Goal: Find specific page/section: Find specific page/section

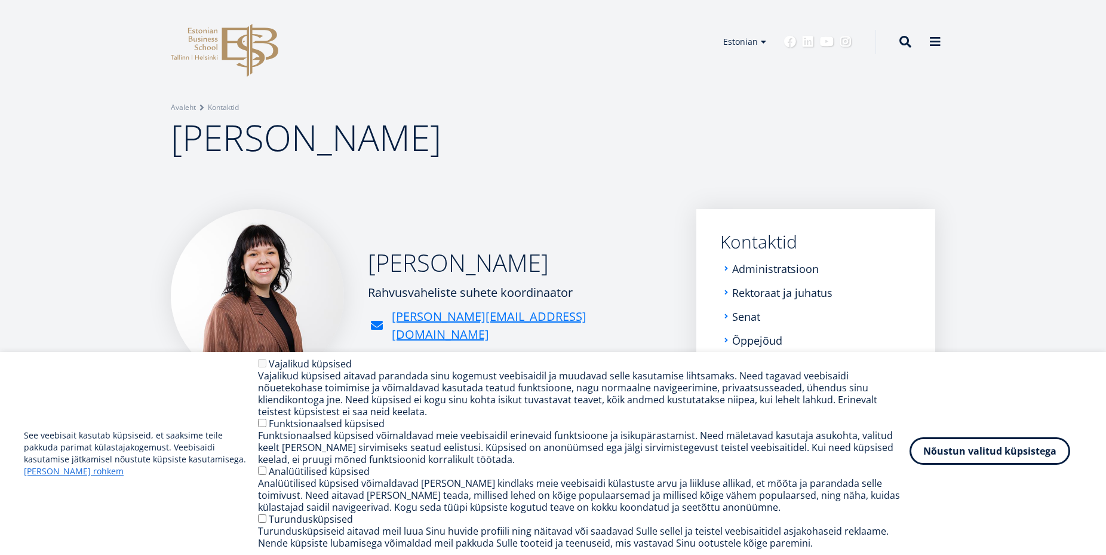
click at [1015, 453] on button "Nõustun valitud küpsistega" at bounding box center [989, 450] width 161 height 27
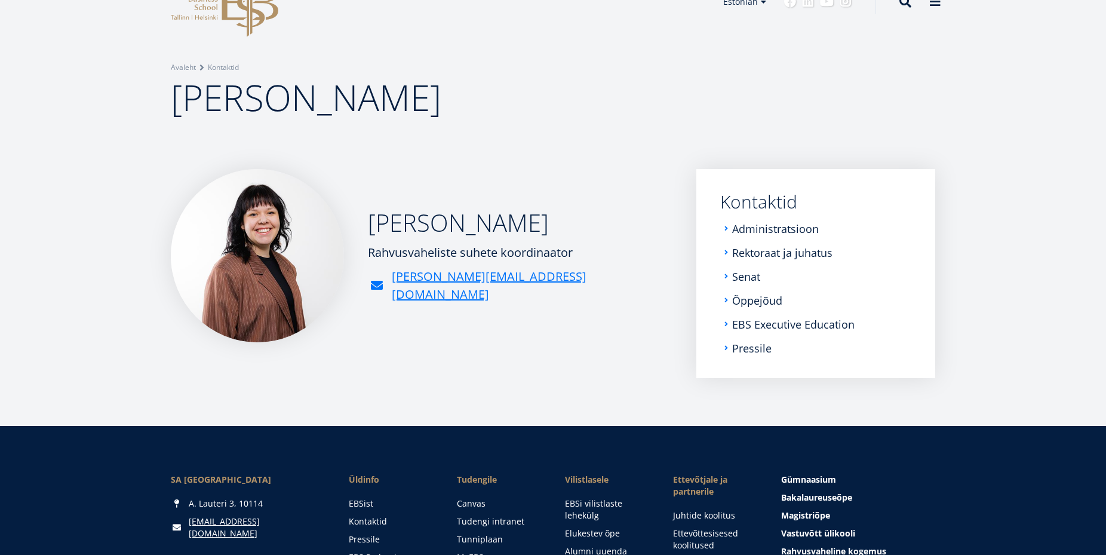
scroll to position [61, 0]
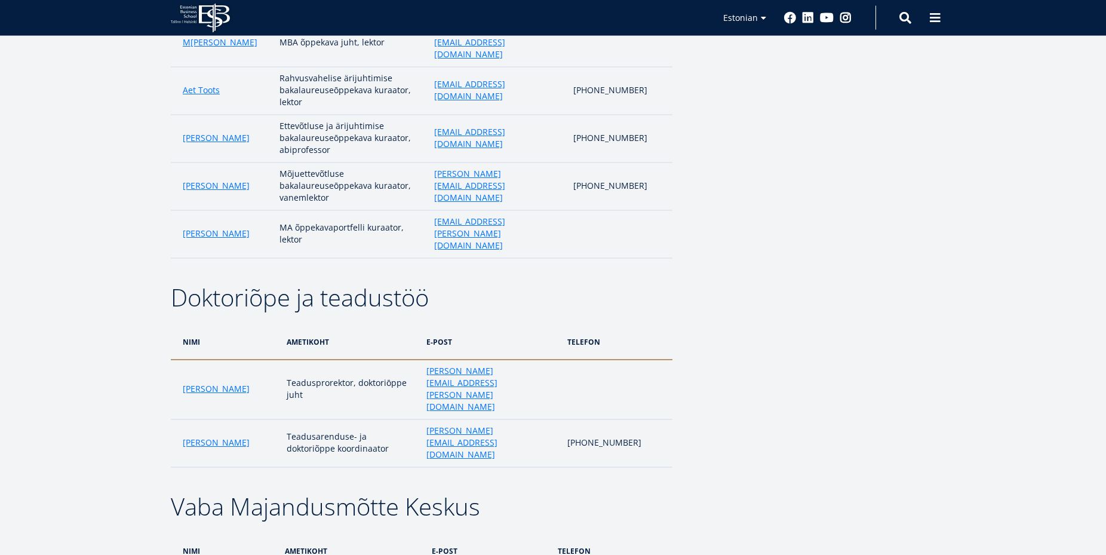
scroll to position [1157, 0]
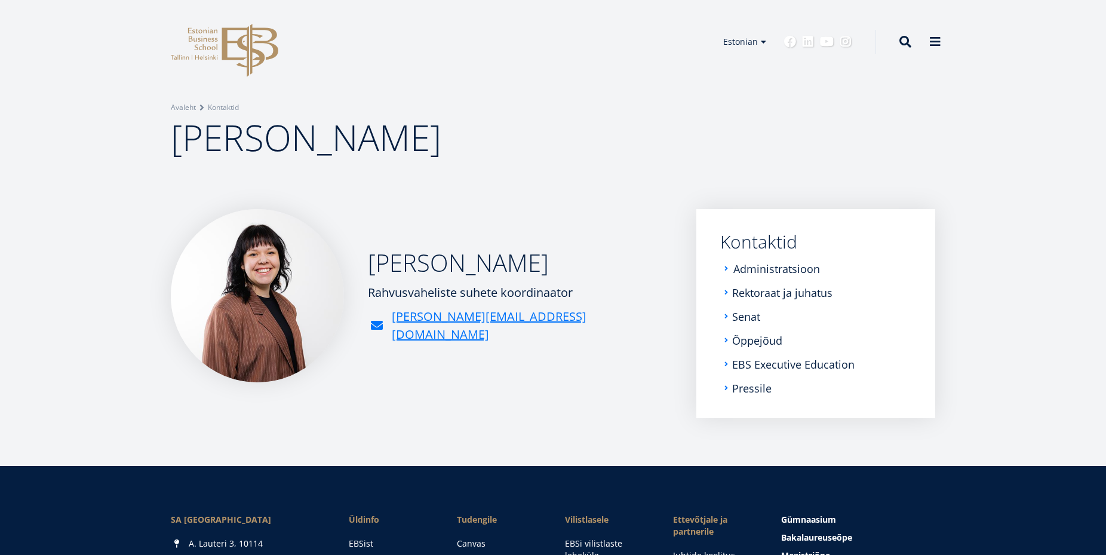
click at [765, 271] on link "Administratsioon" at bounding box center [776, 269] width 87 height 12
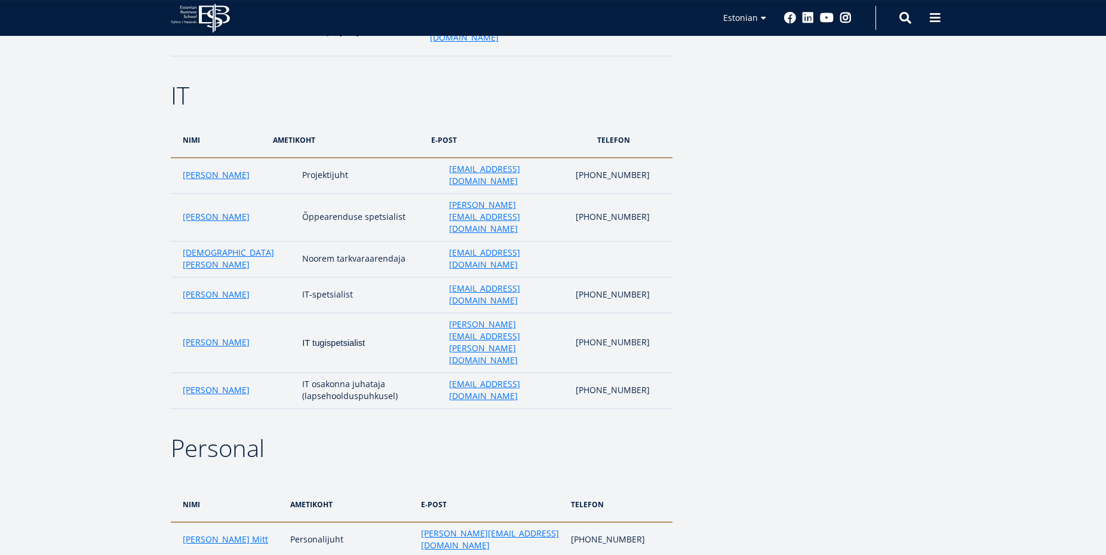
scroll to position [2375, 0]
